Goal: Information Seeking & Learning: Learn about a topic

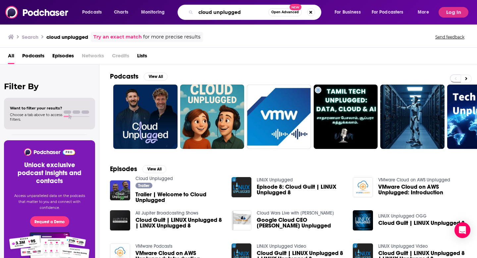
drag, startPoint x: 244, startPoint y: 10, endPoint x: 114, endPoint y: 20, distance: 130.3
click at [116, 21] on div "Podcasts Charts Monitoring cloud unplugged Open Advanced New For Business For P…" at bounding box center [238, 12] width 477 height 25
drag, startPoint x: 252, startPoint y: 11, endPoint x: 166, endPoint y: 9, distance: 86.2
click at [167, 10] on div "Podcasts Charts Monitoring cloud unplugged Open Advanced New For Business For P…" at bounding box center [257, 12] width 358 height 15
type input "p"
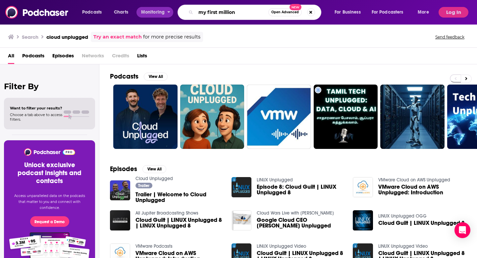
type input "my first million"
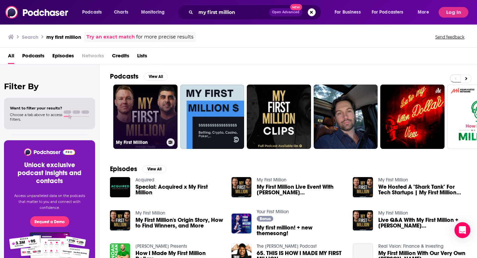
click at [162, 92] on link "My First Million" at bounding box center [145, 117] width 64 height 64
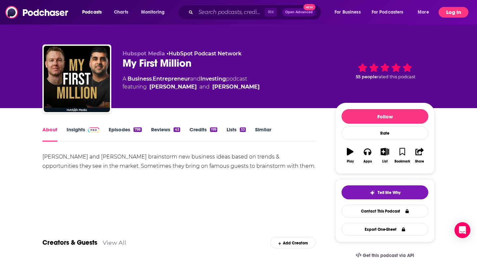
click at [460, 17] on button "Log In" at bounding box center [454, 12] width 30 height 11
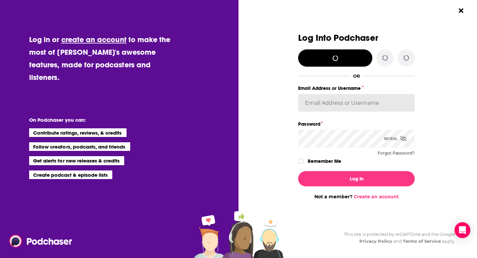
type input "TheKeyPR"
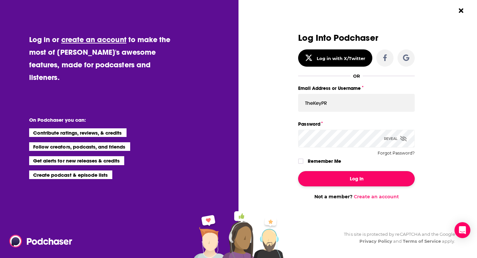
click at [376, 182] on button "Log In" at bounding box center [356, 178] width 117 height 15
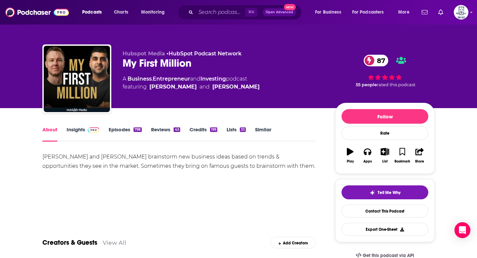
click at [76, 132] on link "Insights" at bounding box center [83, 133] width 33 height 15
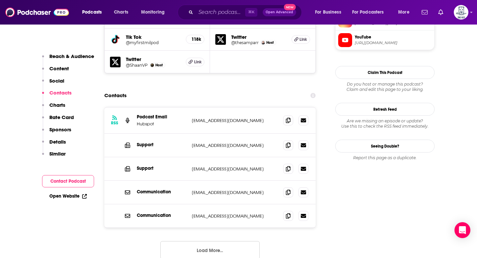
scroll to position [650, 0]
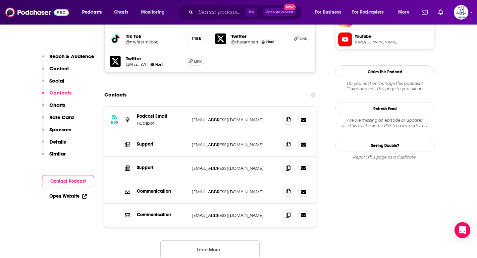
click at [190, 240] on button "Load More..." at bounding box center [209, 249] width 99 height 18
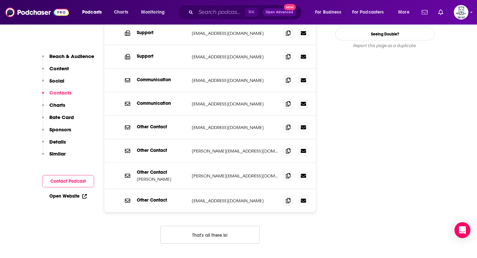
scroll to position [762, 0]
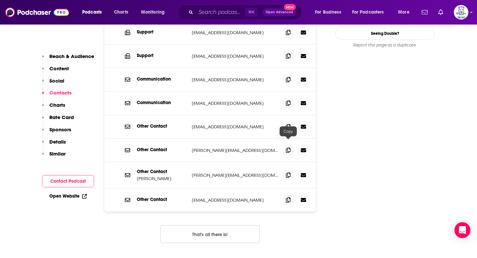
drag, startPoint x: 288, startPoint y: 142, endPoint x: 277, endPoint y: 137, distance: 12.6
click at [288, 172] on icon at bounding box center [288, 174] width 5 height 5
